Goal: Task Accomplishment & Management: Manage account settings

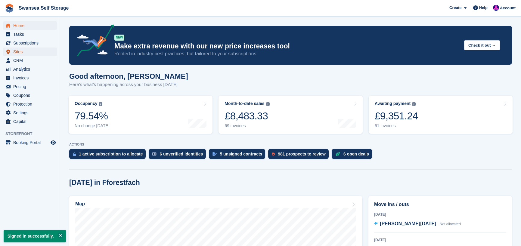
click at [22, 52] on span "Sites" at bounding box center [31, 52] width 36 height 8
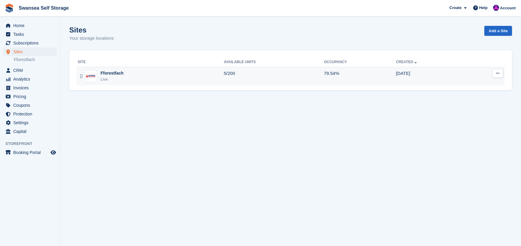
click at [110, 73] on div "Fforestfach" at bounding box center [112, 73] width 23 height 6
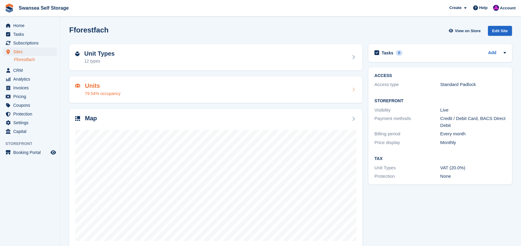
click at [100, 89] on h2 "Units" at bounding box center [103, 86] width 36 height 7
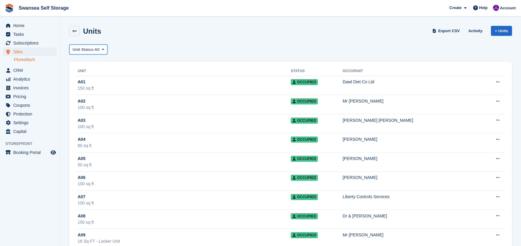
click at [95, 49] on span "Unit Status:" at bounding box center [84, 50] width 22 height 6
click at [149, 51] on div "Unit Status: All All Available Reserved Occupied Overlocked Repossessed Unavail…" at bounding box center [290, 50] width 443 height 10
click at [24, 98] on span "Pricing" at bounding box center [31, 96] width 36 height 8
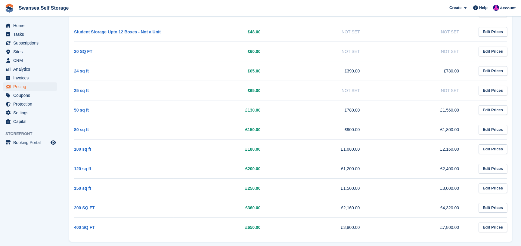
scroll to position [120, 0]
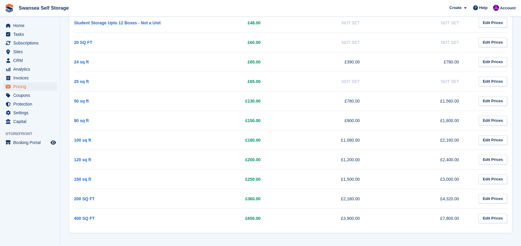
click at [108, 141] on td "100 sq ft" at bounding box center [123, 140] width 99 height 20
click at [223, 143] on td "£180.00" at bounding box center [223, 140] width 99 height 20
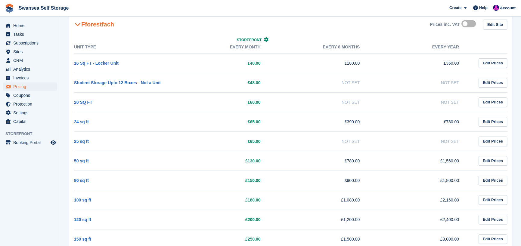
scroll to position [59, 0]
click at [497, 26] on link "Edit Site" at bounding box center [496, 25] width 24 height 10
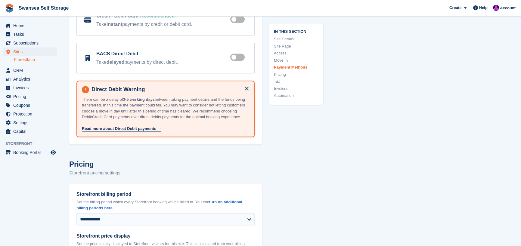
scroll to position [1933, 0]
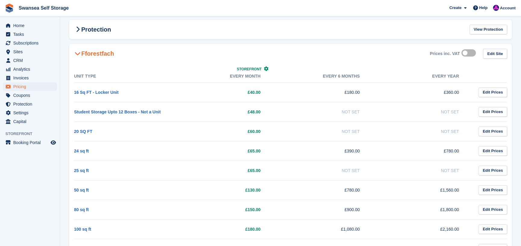
scroll to position [29, 0]
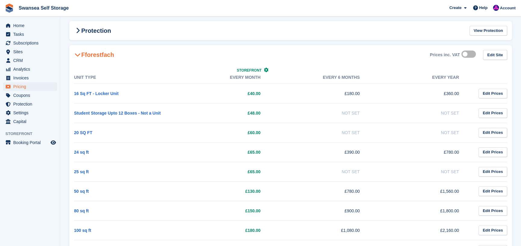
click at [142, 74] on th "Unit Type" at bounding box center [123, 77] width 99 height 13
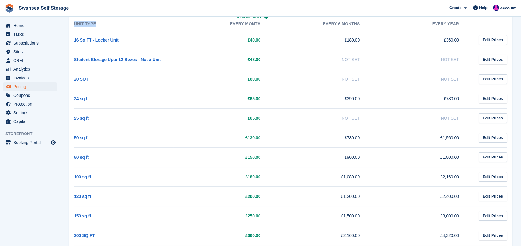
scroll to position [120, 0]
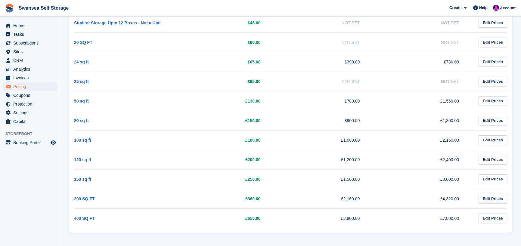
drag, startPoint x: 139, startPoint y: 73, endPoint x: 458, endPoint y: 220, distance: 350.2
click at [458, 220] on table "Unit Type Storefront Every month Every 6 months Every year 16 Sq FT - Locker Un…" at bounding box center [291, 104] width 434 height 247
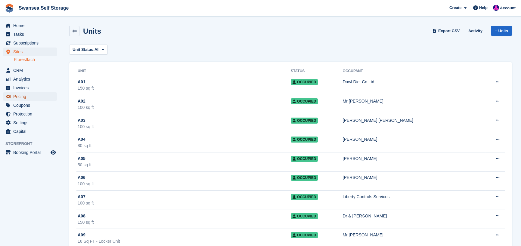
click at [24, 96] on span "Pricing" at bounding box center [31, 96] width 36 height 8
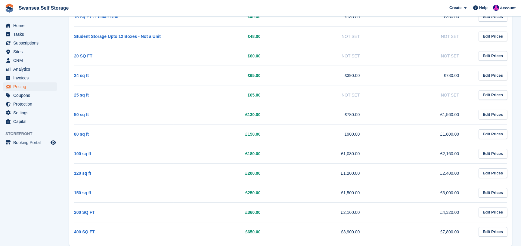
scroll to position [120, 0]
